Goal: Check status: Check status

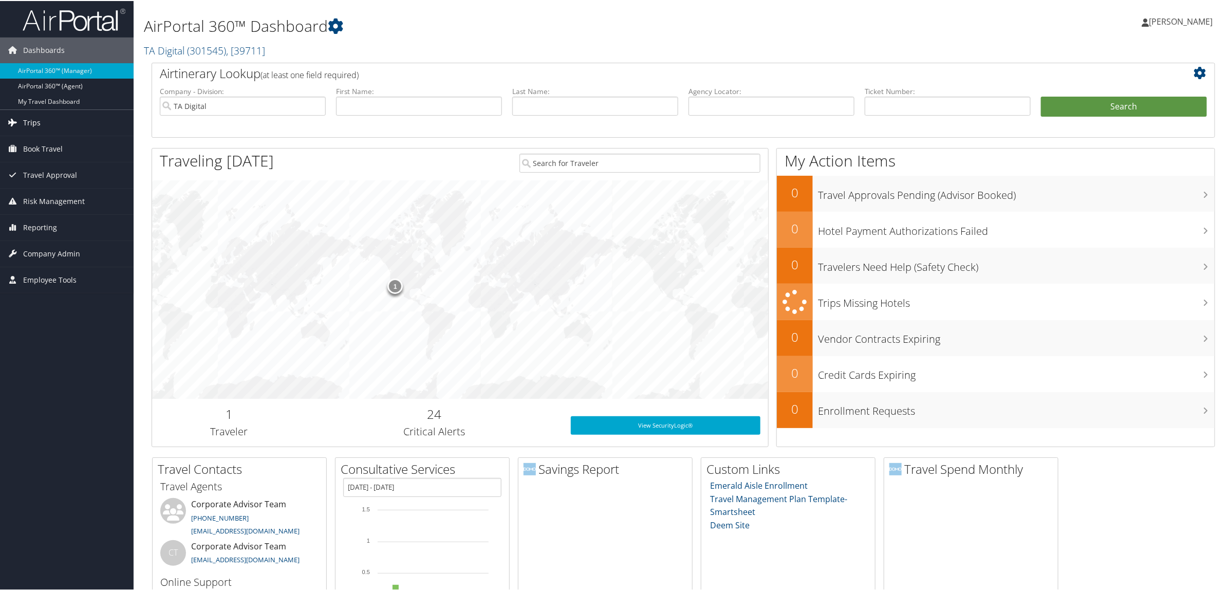
click at [58, 117] on link "Trips" at bounding box center [67, 122] width 134 height 26
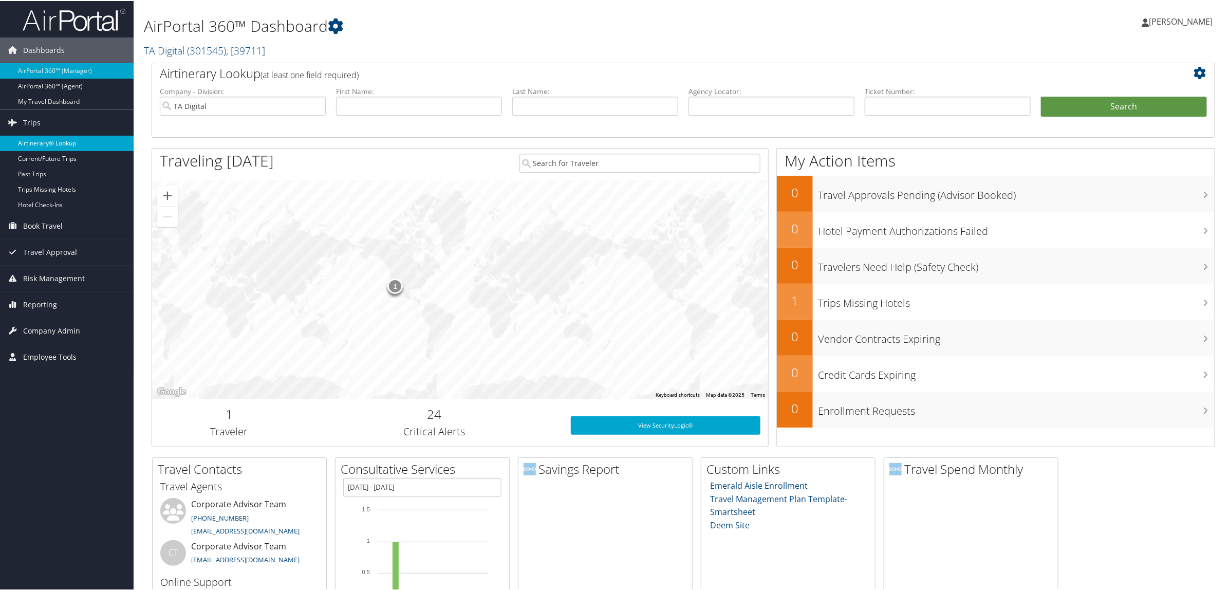
click at [79, 142] on link "Airtinerary® Lookup" at bounding box center [67, 142] width 134 height 15
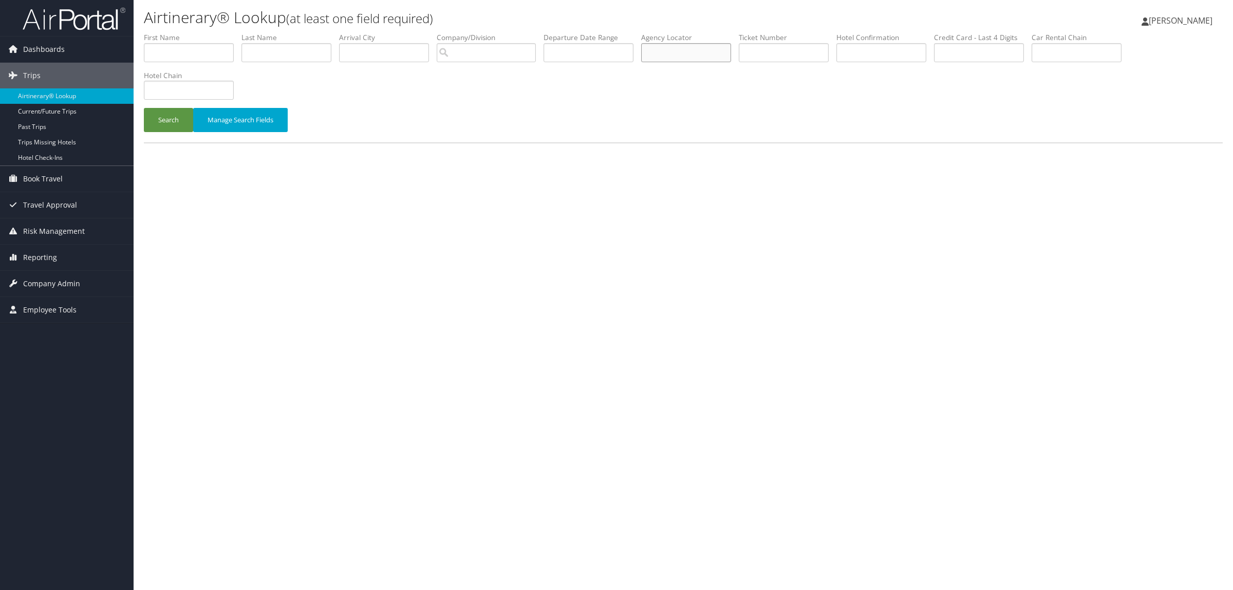
click at [729, 54] on input "text" at bounding box center [686, 52] width 90 height 19
paste input "DJ2QXZ"
type input "DJ2QXZ"
click at [153, 119] on button "Search" at bounding box center [168, 120] width 49 height 24
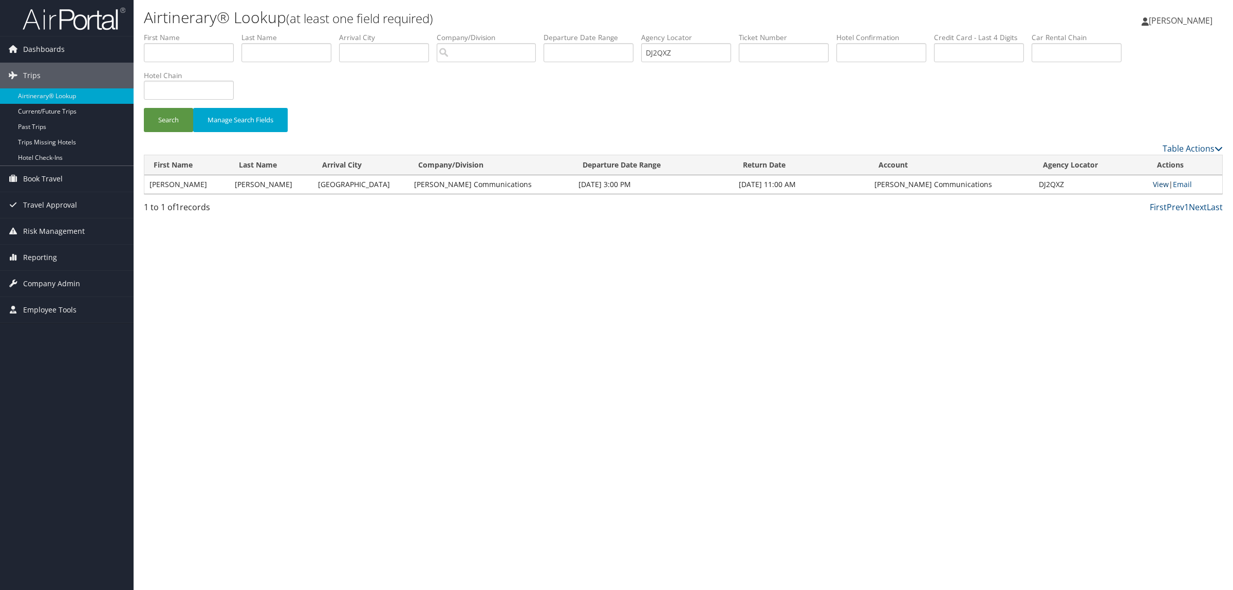
click at [1161, 185] on link "View" at bounding box center [1161, 184] width 16 height 10
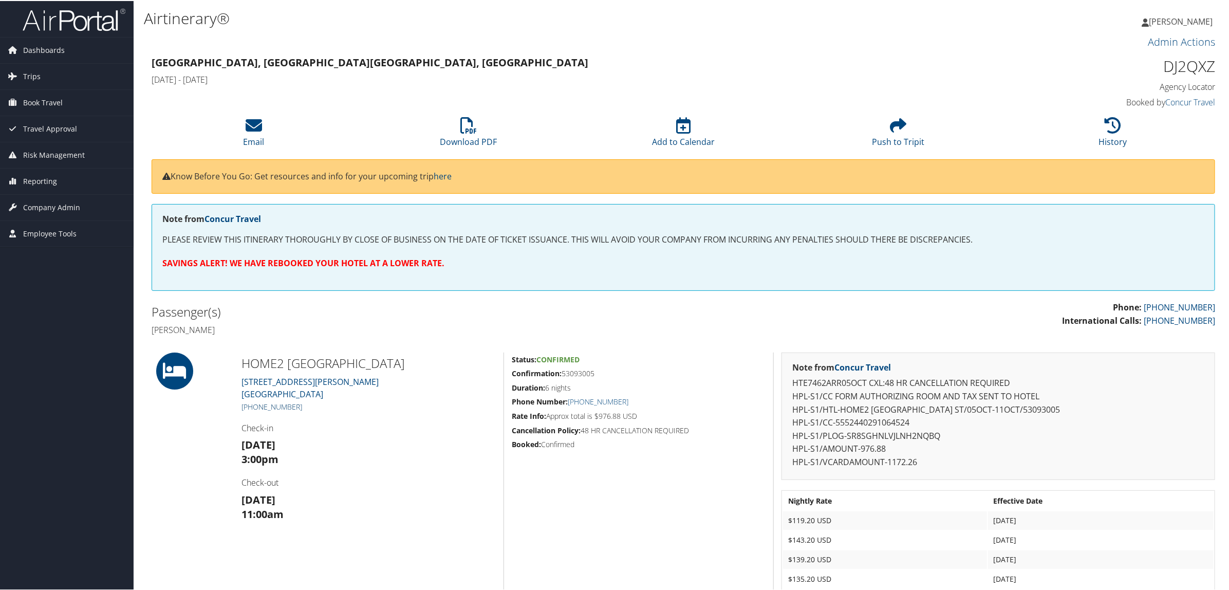
drag, startPoint x: 312, startPoint y: 404, endPoint x: 253, endPoint y: 404, distance: 59.6
click at [253, 404] on h5 "+1 (702) 891-0124" at bounding box center [368, 406] width 254 height 10
copy link "702) 891-0124"
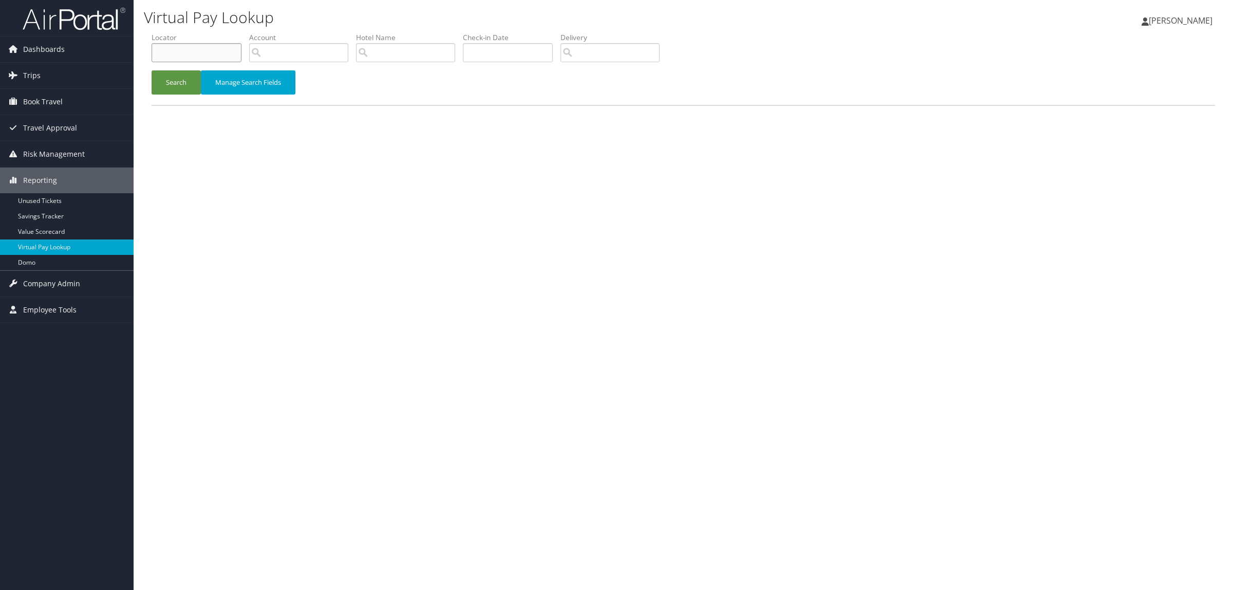
click at [202, 50] on input "text" at bounding box center [197, 52] width 90 height 19
paste input "DJ2QXZ"
type input "DJ2QXZ"
click at [181, 78] on button "Search" at bounding box center [176, 82] width 49 height 24
